Goal: Task Accomplishment & Management: Manage account settings

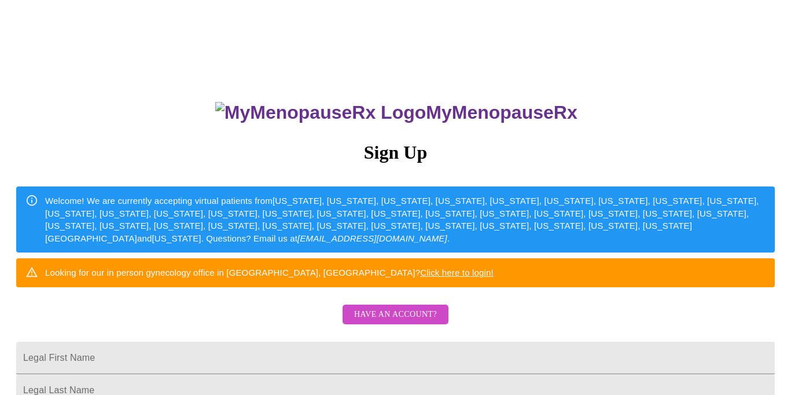
scroll to position [40, 0]
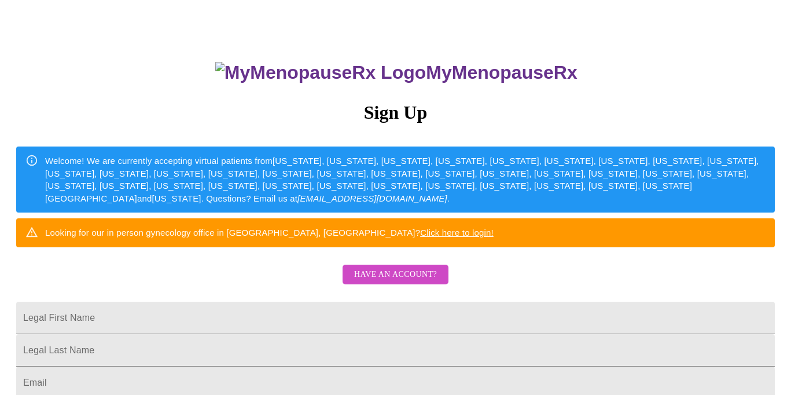
click at [440, 285] on button "Have an account?" at bounding box center [396, 275] width 106 height 20
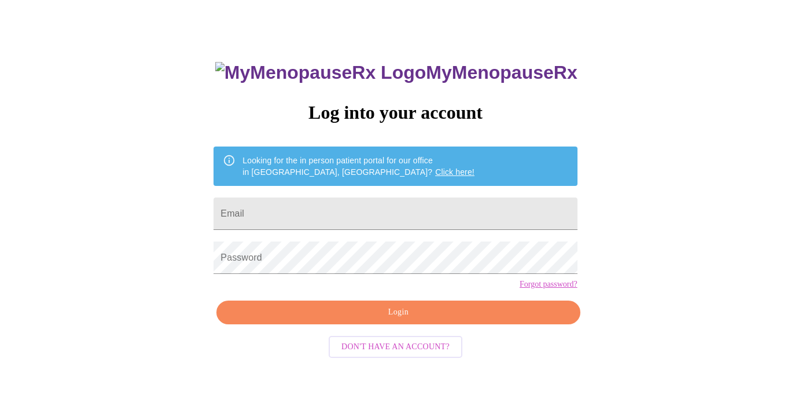
scroll to position [28, 0]
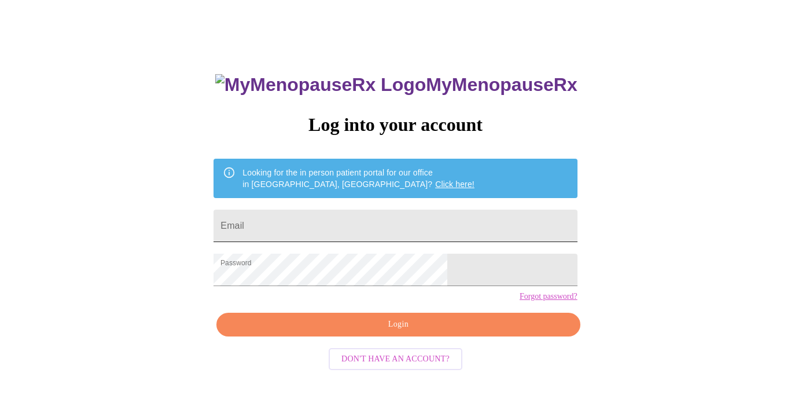
click at [407, 219] on input "Email" at bounding box center [395, 226] width 363 height 32
type input "001.elizabeth.clark@gmail.com"
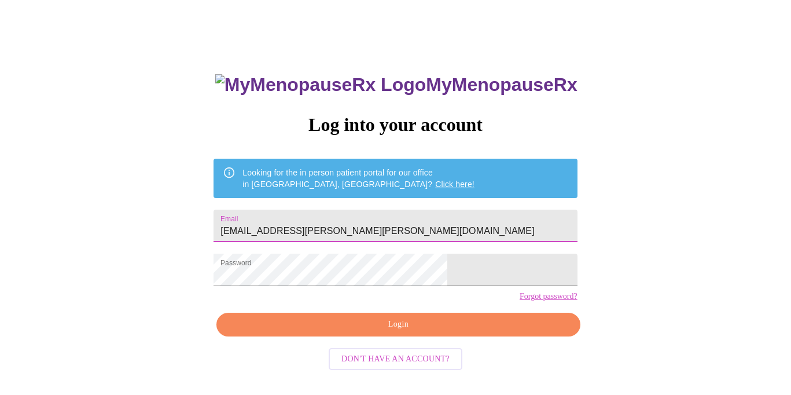
click at [421, 332] on span "Login" at bounding box center [398, 324] width 337 height 14
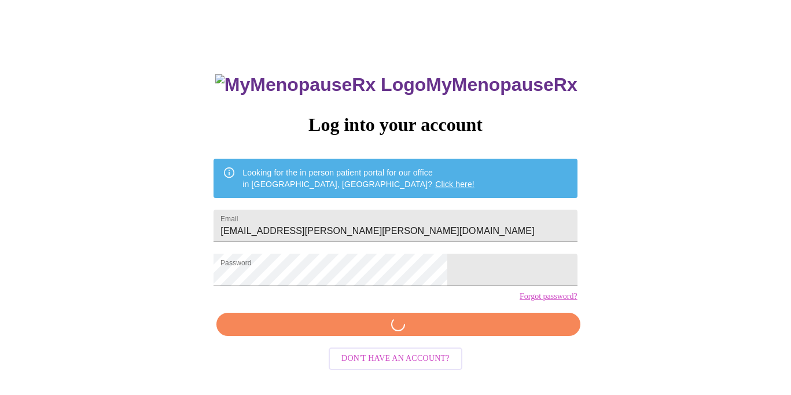
scroll to position [27, 0]
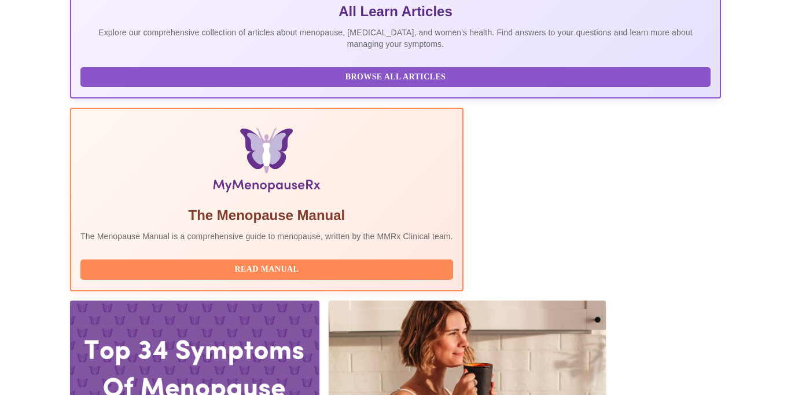
scroll to position [272, 0]
